Goal: Task Accomplishment & Management: Manage account settings

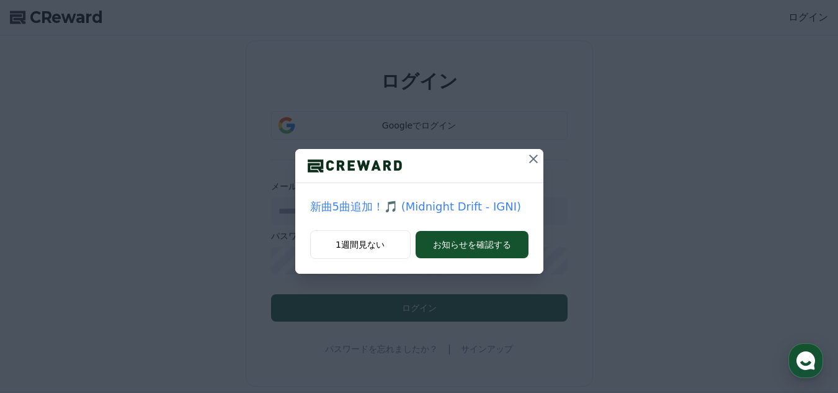
click at [536, 152] on icon at bounding box center [533, 158] width 15 height 15
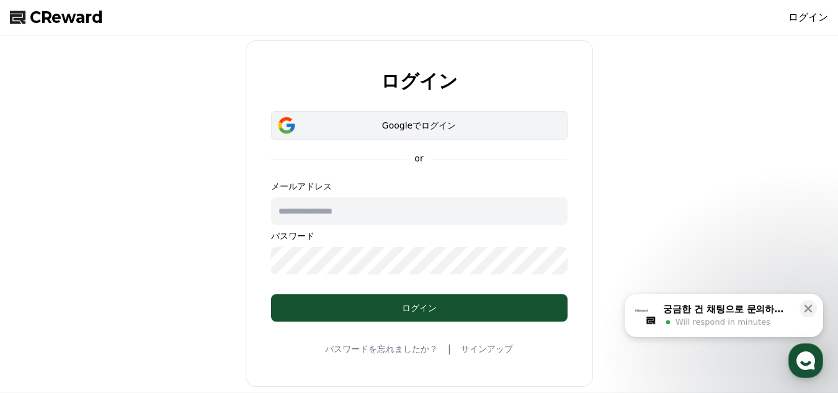
click at [398, 114] on button "Googleでログイン" at bounding box center [419, 125] width 297 height 29
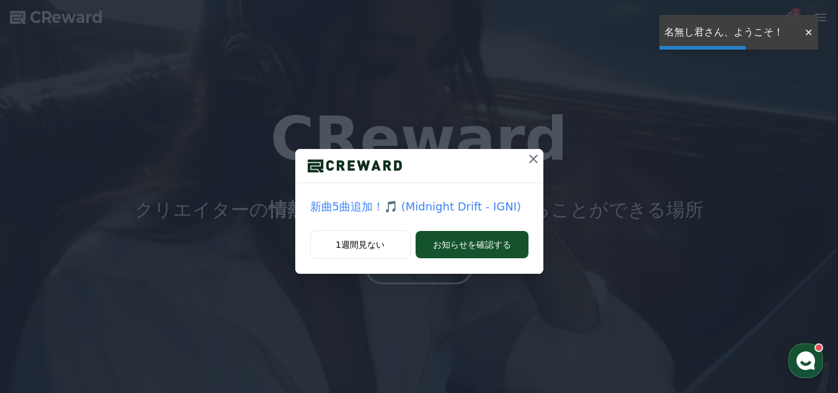
drag, startPoint x: 805, startPoint y: 38, endPoint x: 816, endPoint y: 29, distance: 14.1
click at [805, 38] on div at bounding box center [809, 33] width 20 height 12
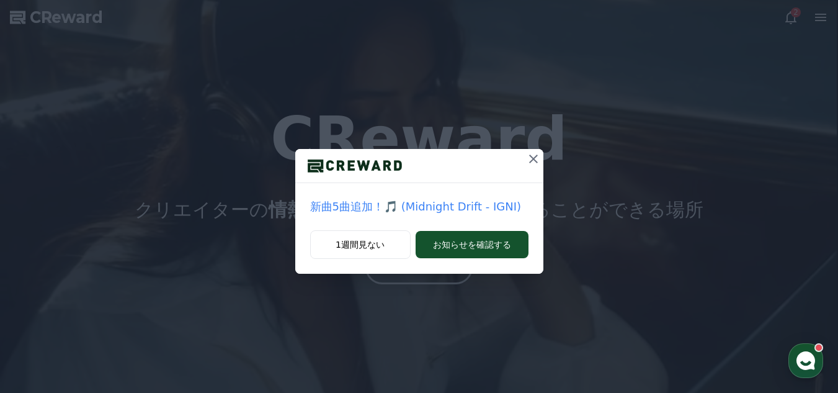
click at [790, 20] on div "新曲5曲追加！🎵 (Midnight Drift - IGNI) 1週間見ない お知らせを確認する" at bounding box center [419, 146] width 838 height 293
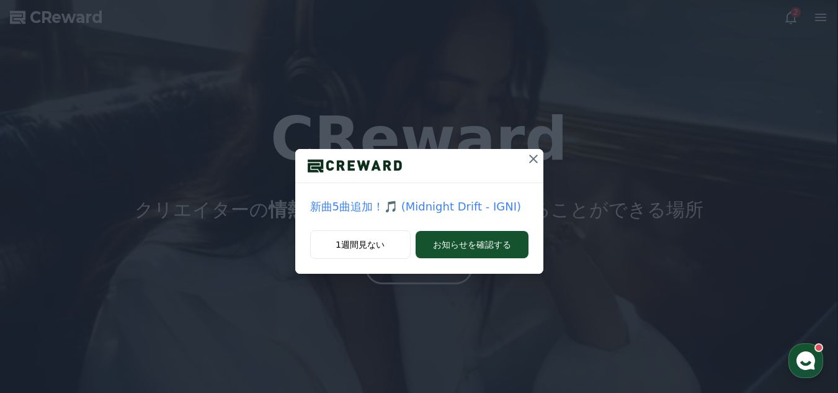
click at [802, 13] on div "新曲5曲追加！🎵 (Midnight Drift - IGNI) 1週間見ない お知らせを確認する" at bounding box center [419, 146] width 838 height 293
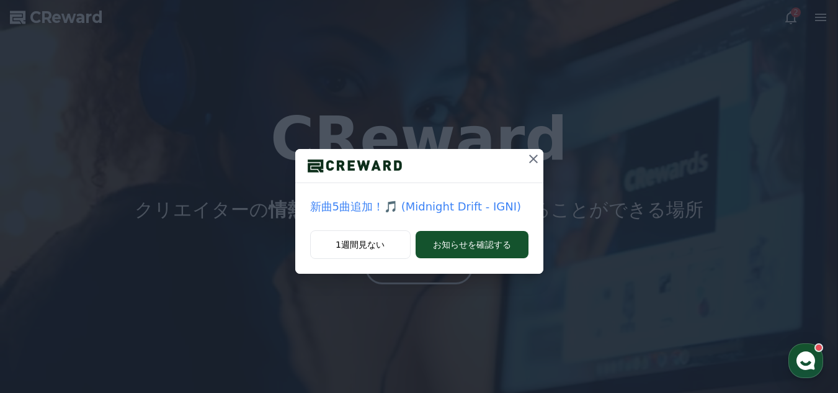
drag, startPoint x: 536, startPoint y: 153, endPoint x: 546, endPoint y: 147, distance: 11.4
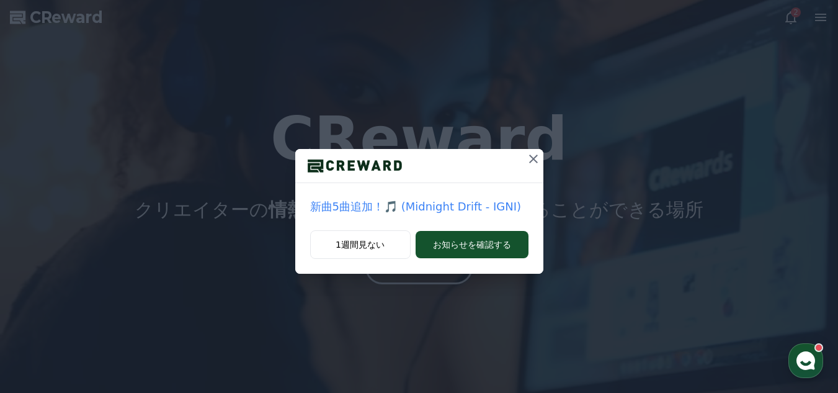
click at [537, 153] on icon at bounding box center [533, 158] width 15 height 15
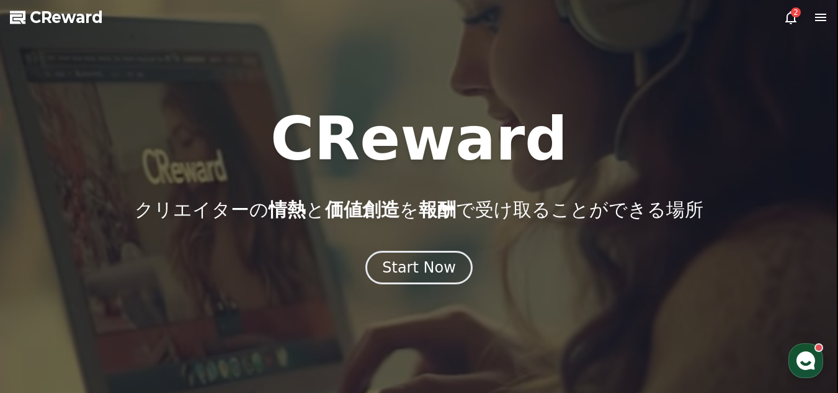
click at [795, 15] on div "2" at bounding box center [796, 12] width 10 height 10
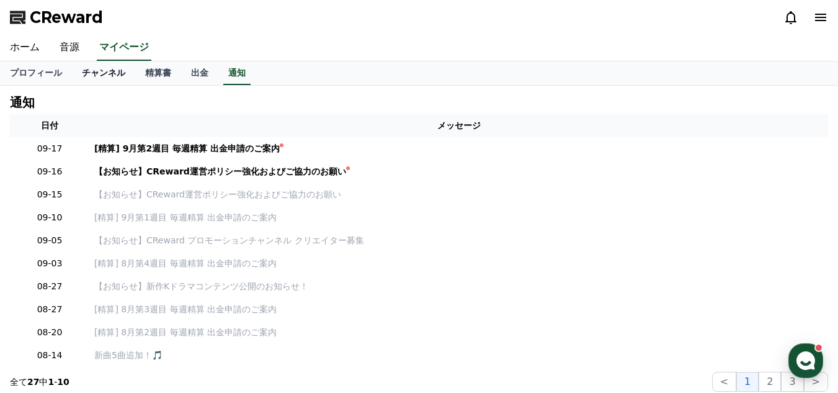
click at [87, 75] on link "チャンネル" at bounding box center [103, 73] width 63 height 24
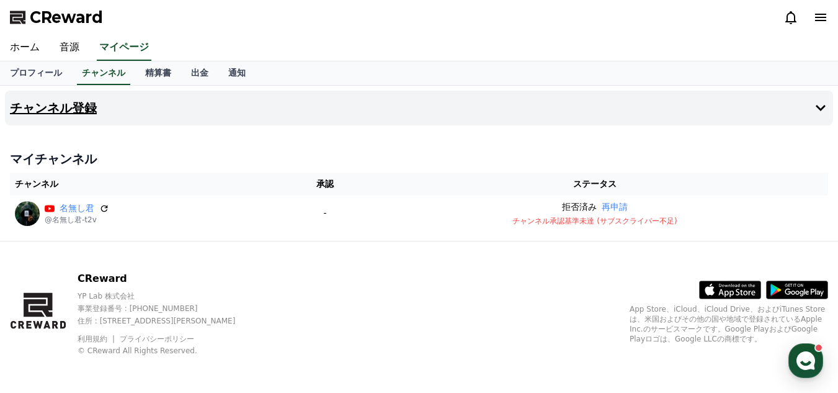
click at [135, 116] on button "チャンネル登録" at bounding box center [419, 108] width 828 height 35
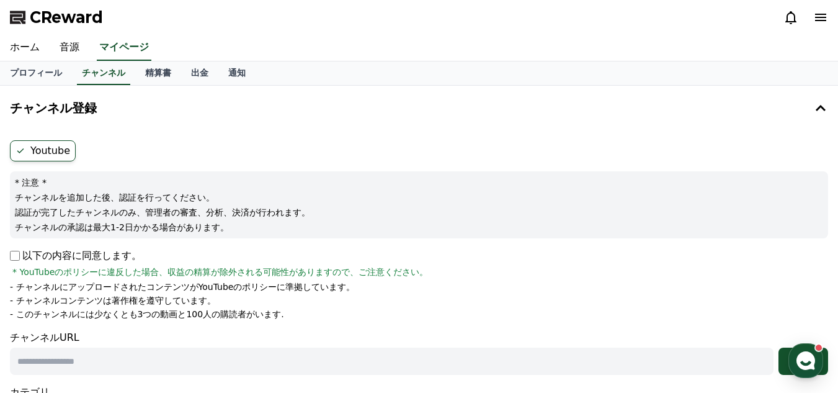
click at [94, 147] on ul "Youtube" at bounding box center [419, 150] width 818 height 21
